Goal: Task Accomplishment & Management: Manage account settings

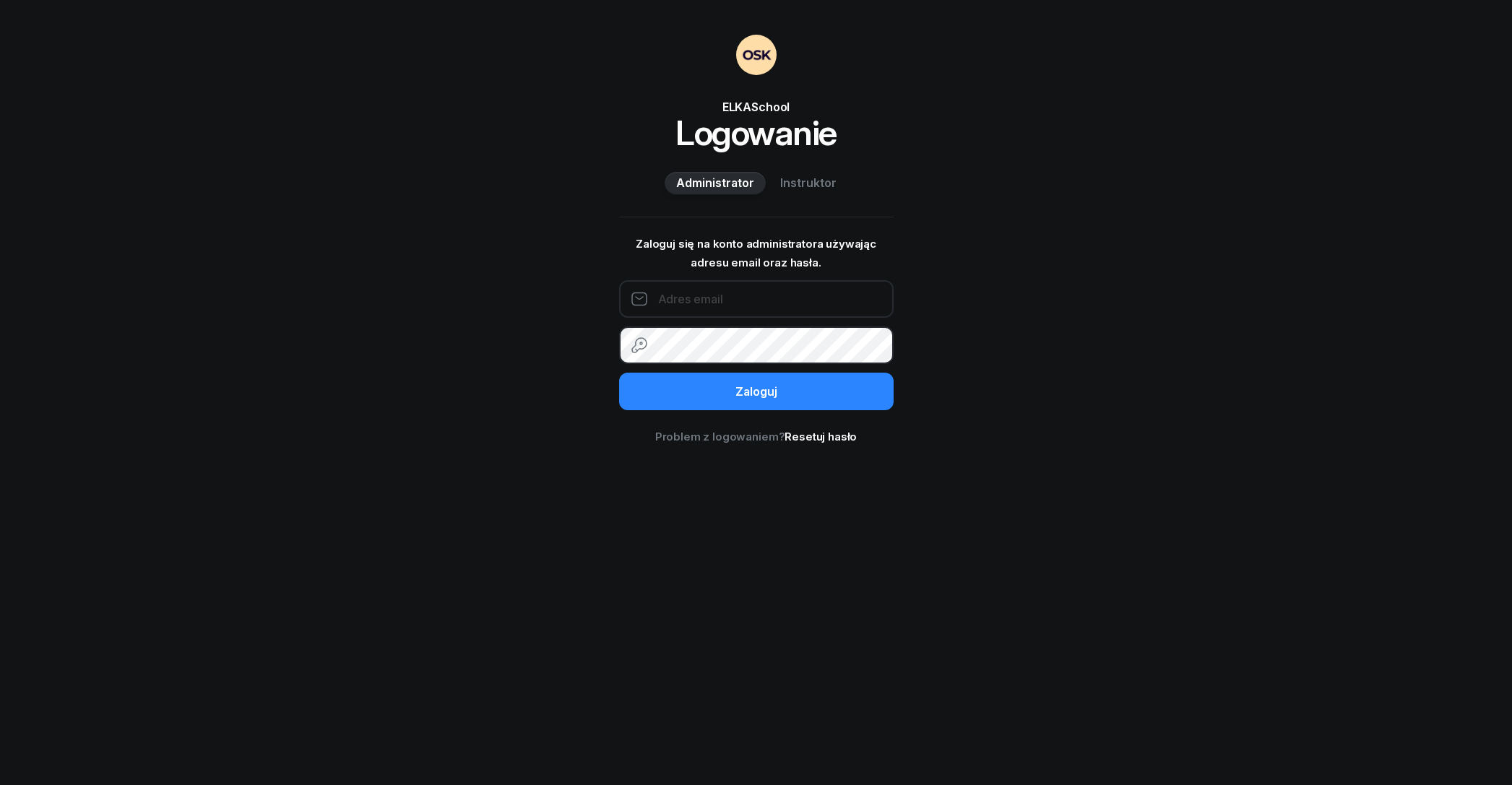
click at [735, 310] on input "email" at bounding box center [756, 298] width 275 height 38
paste input "[EMAIL_ADDRESS][DOMAIN_NAME]"
type input "[EMAIL_ADDRESS][DOMAIN_NAME]"
click at [619, 373] on button "Zaloguj" at bounding box center [756, 391] width 275 height 38
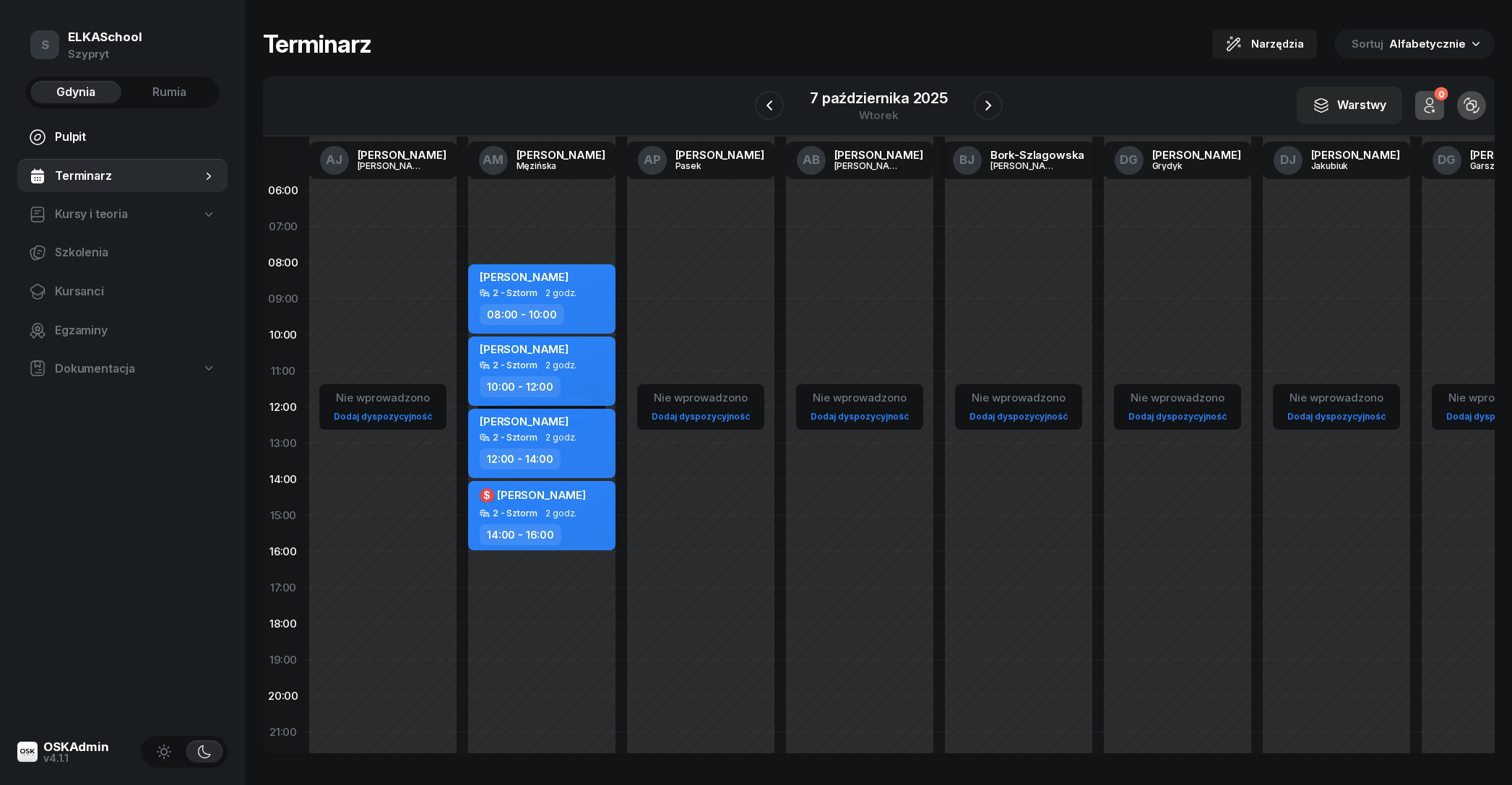
click at [103, 137] on span "Pulpit" at bounding box center [136, 137] width 161 height 18
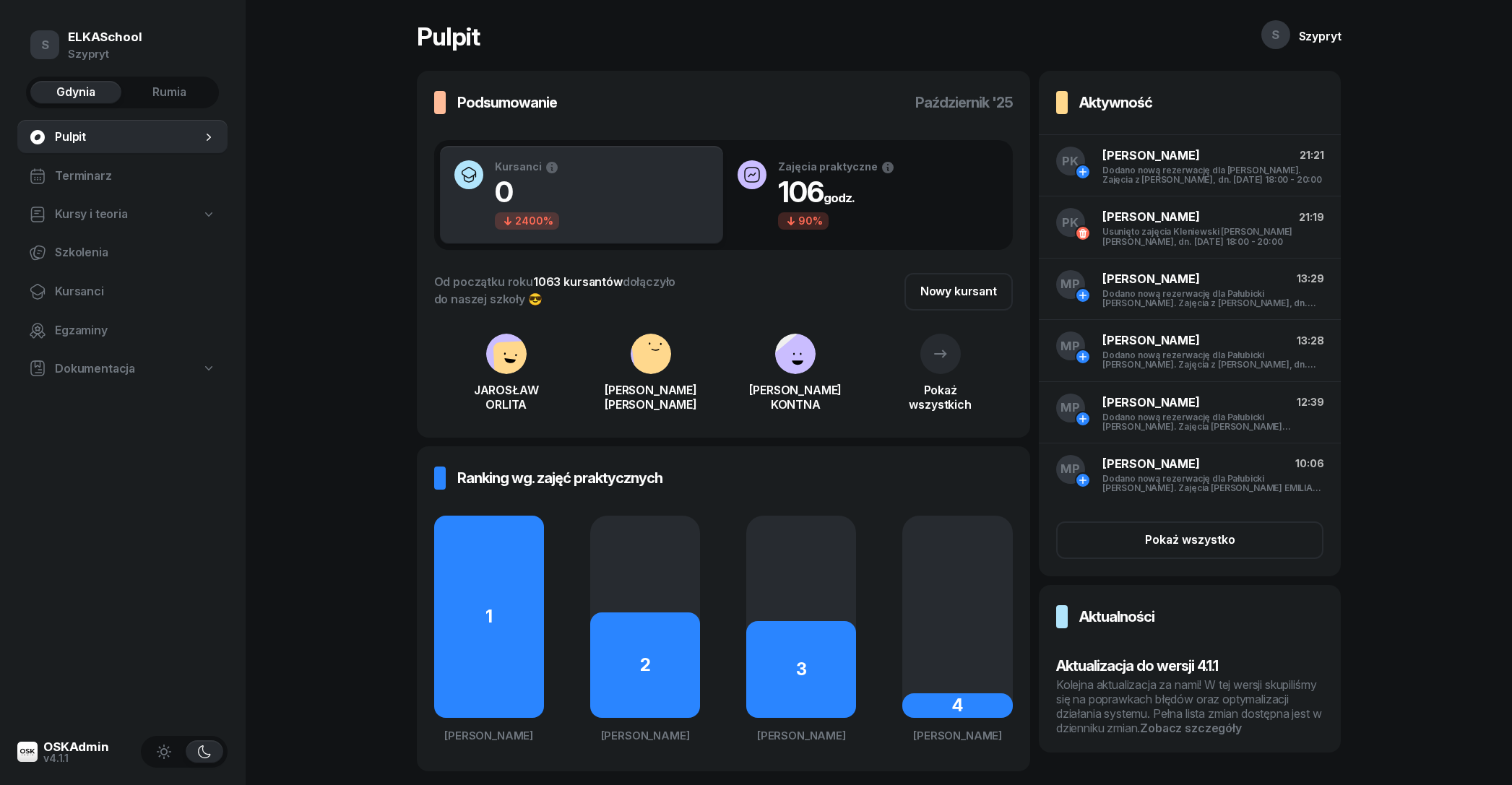
scroll to position [21, 0]
